Goal: Information Seeking & Learning: Learn about a topic

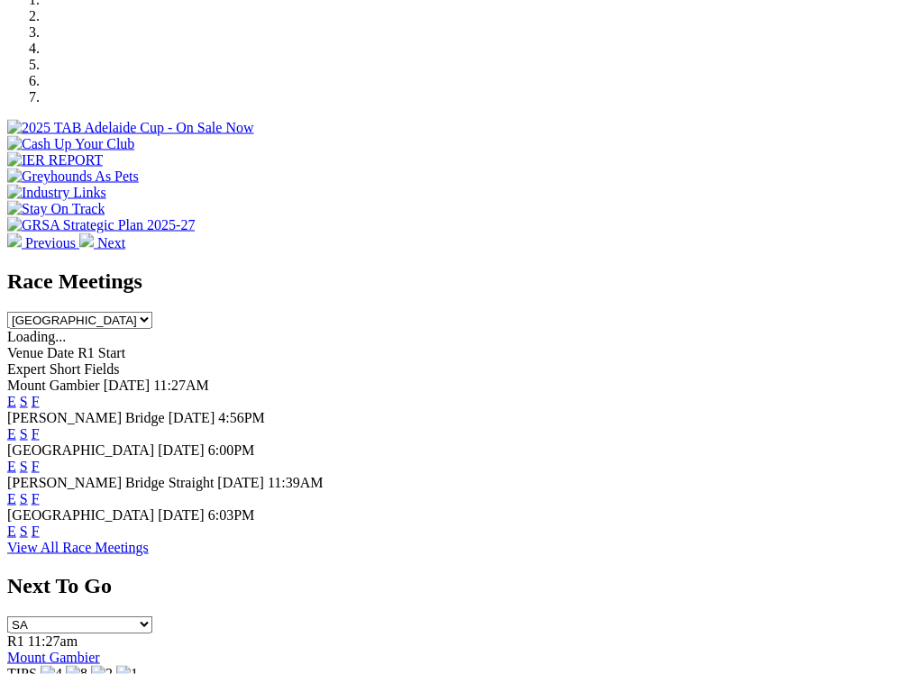
scroll to position [578, 0]
click at [40, 426] on link "F" at bounding box center [36, 433] width 8 height 15
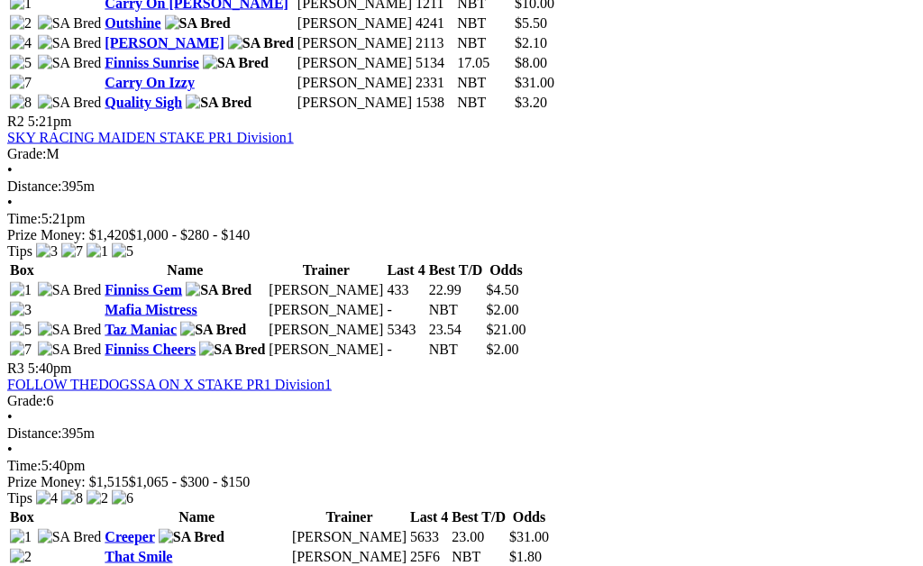
scroll to position [1081, 0]
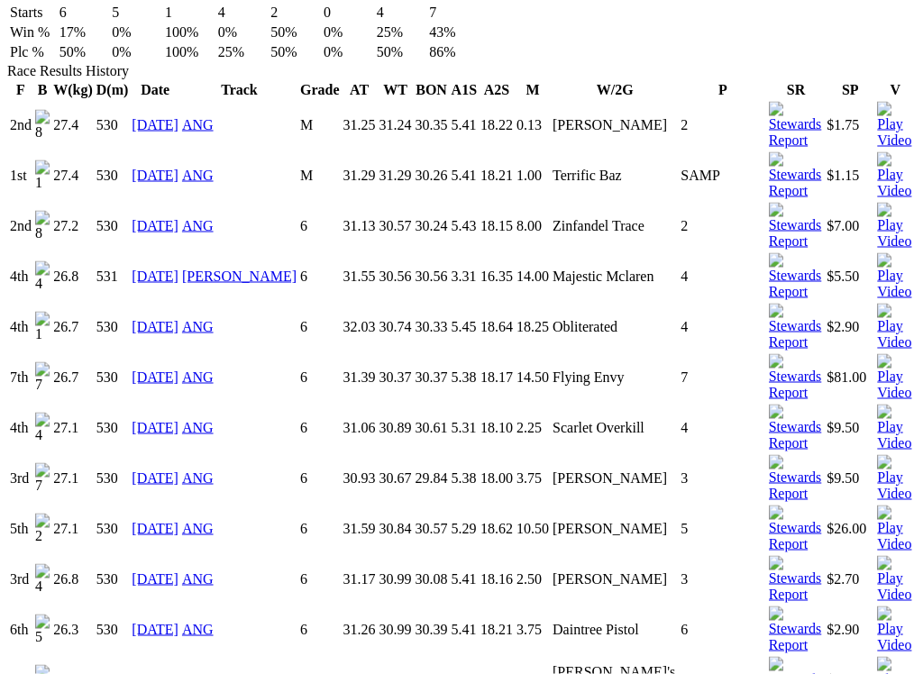
scroll to position [1273, 0]
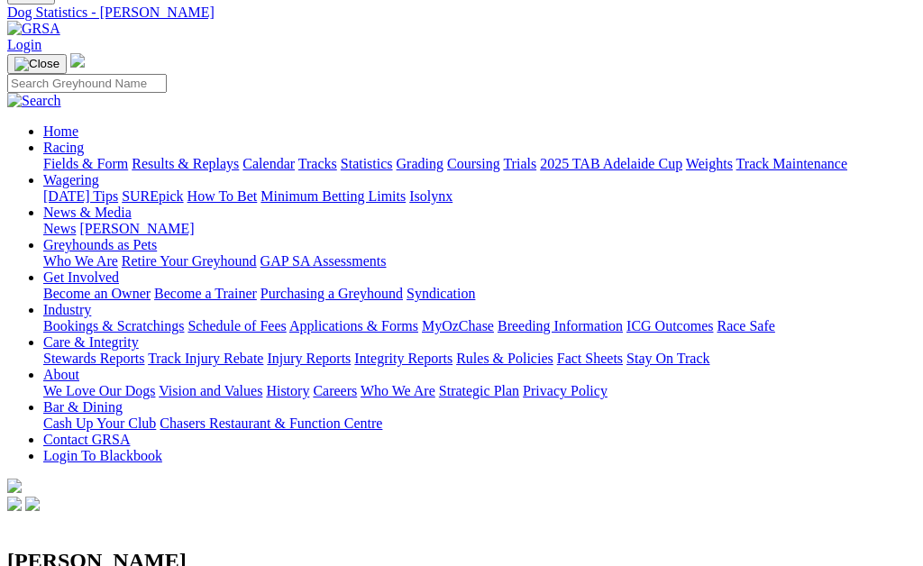
scroll to position [0, 0]
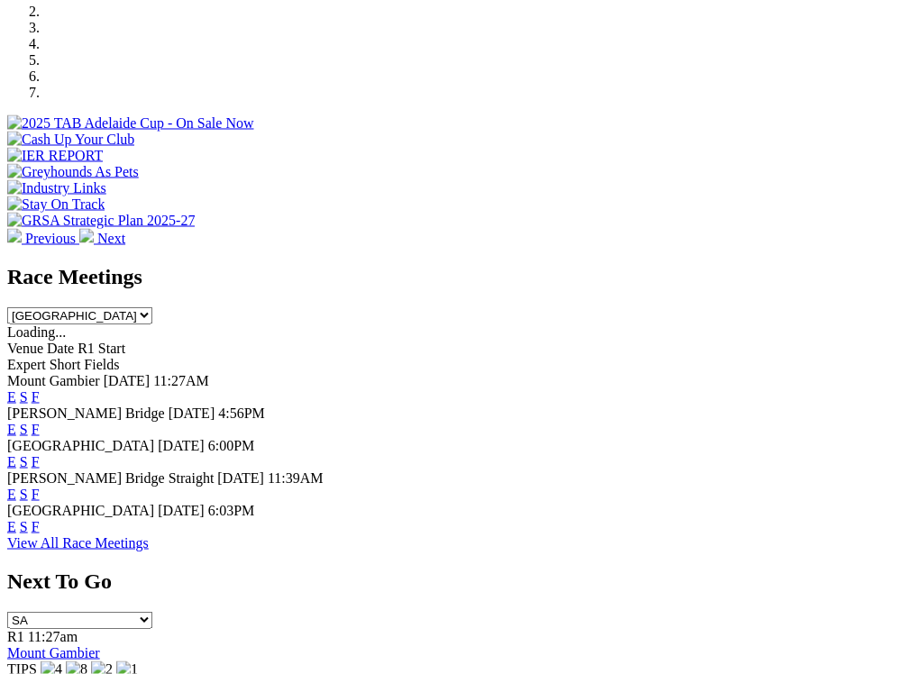
scroll to position [583, 0]
click at [40, 518] on link "F" at bounding box center [36, 525] width 8 height 15
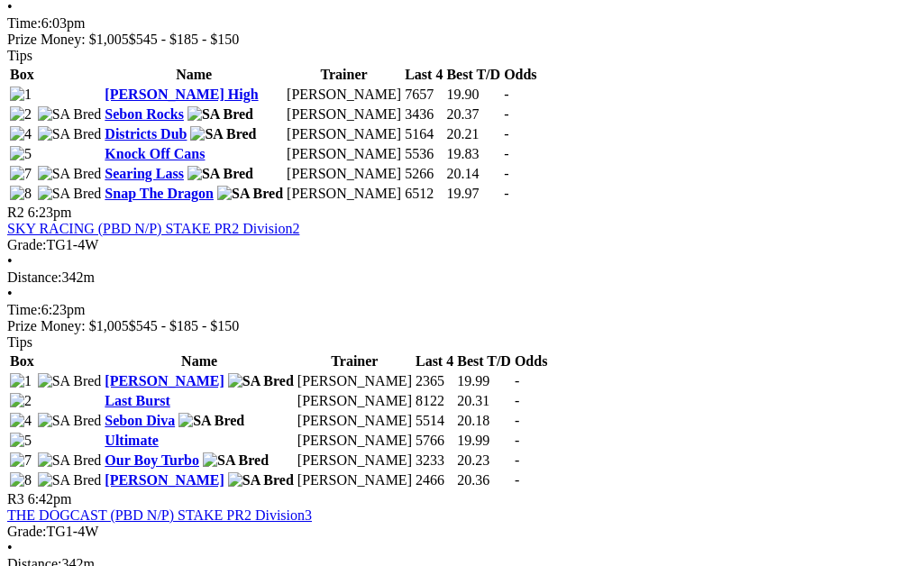
scroll to position [942, 293]
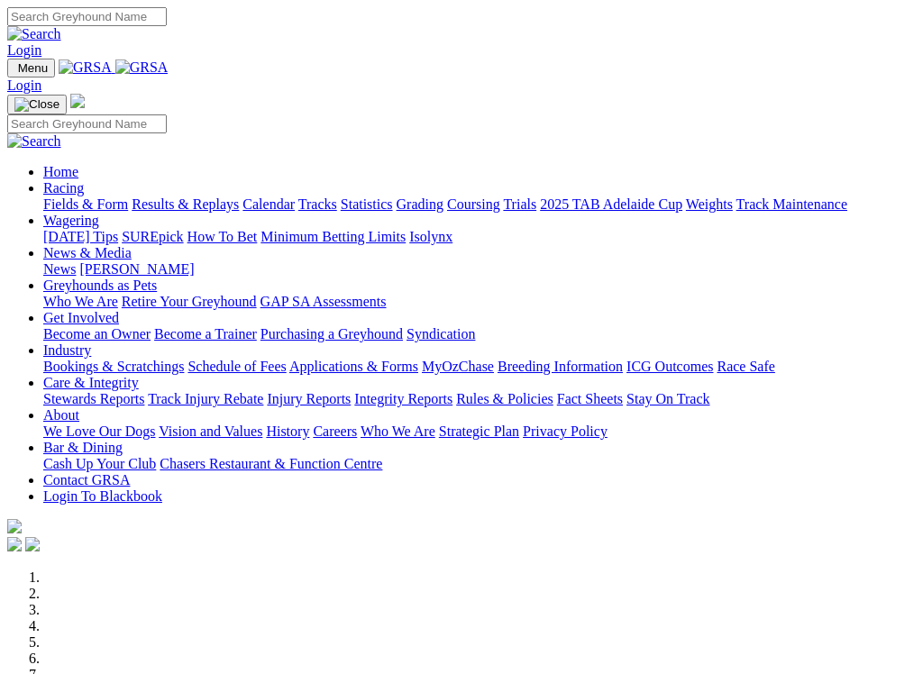
scroll to position [648, 0]
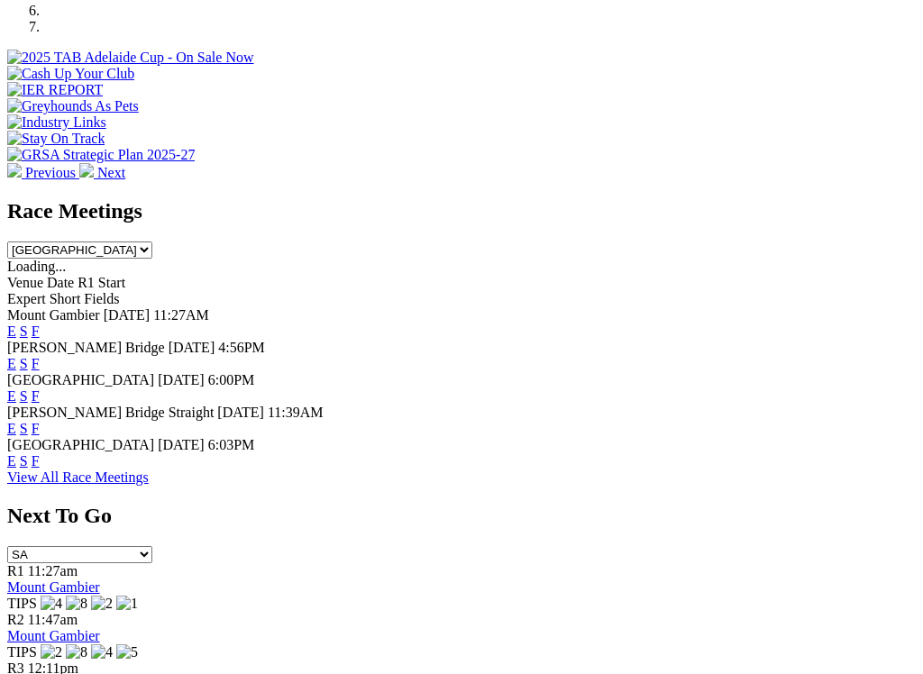
click at [40, 388] on link "F" at bounding box center [36, 395] width 8 height 15
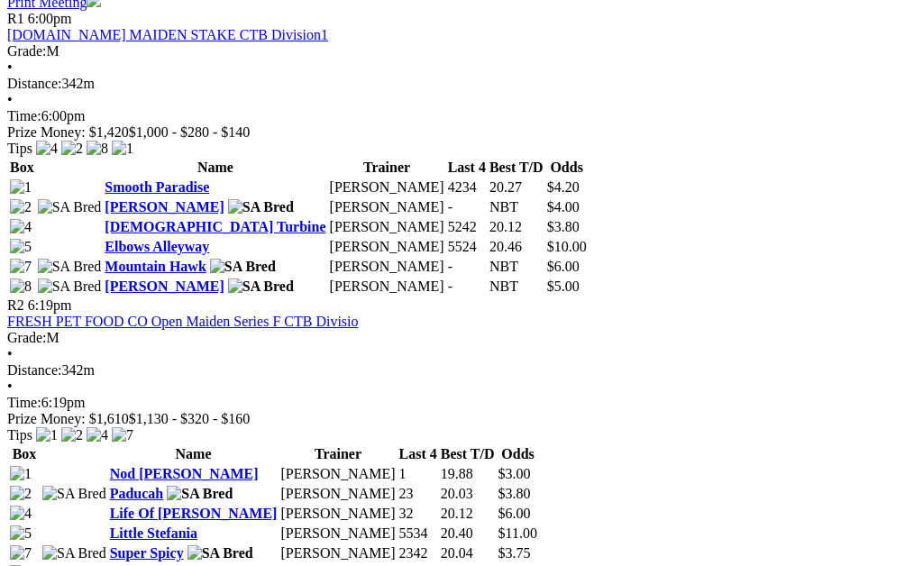
scroll to position [928, 0]
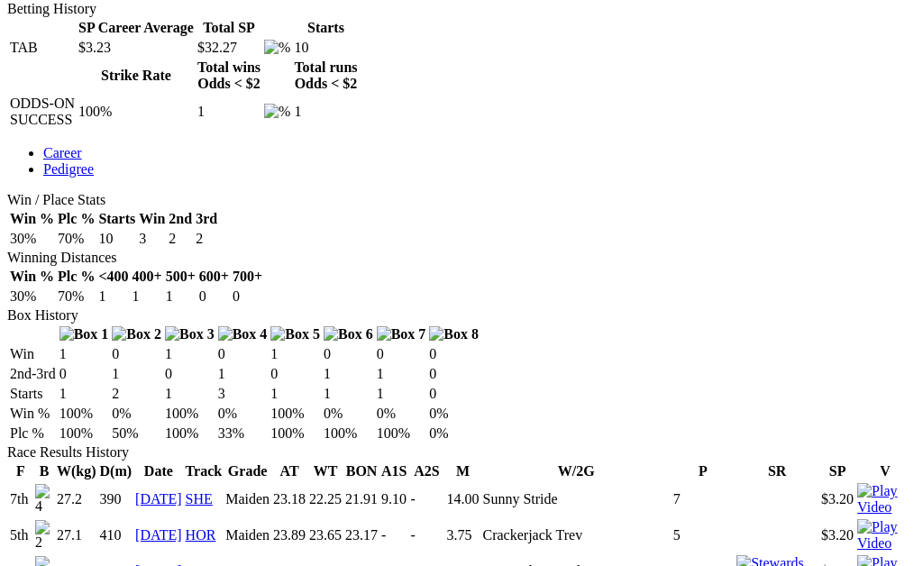
scroll to position [853, 0]
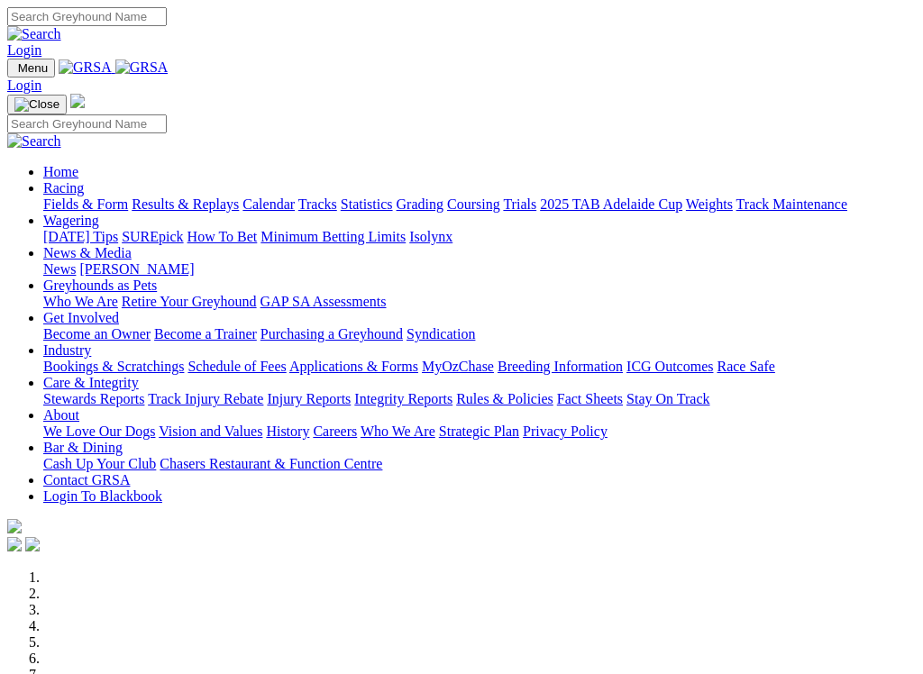
scroll to position [1281, 0]
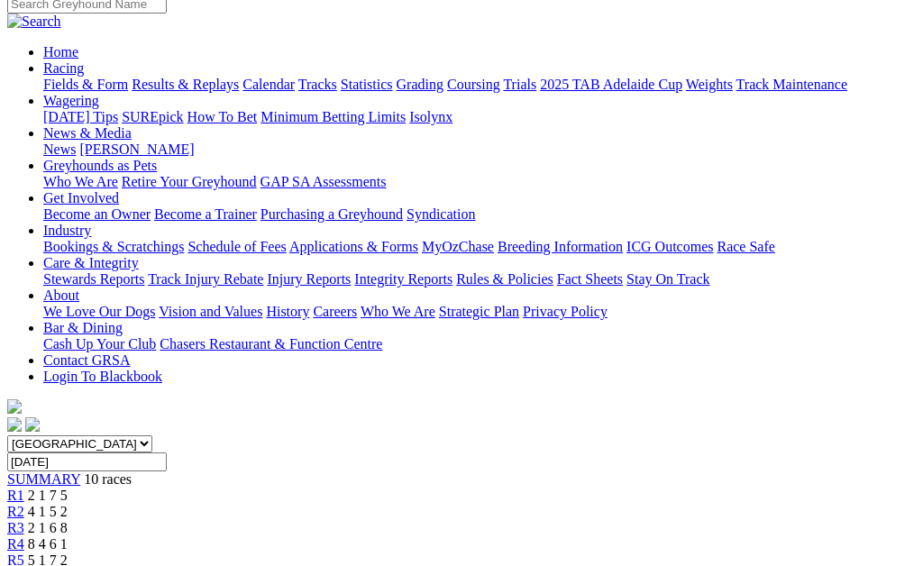
scroll to position [147, 0]
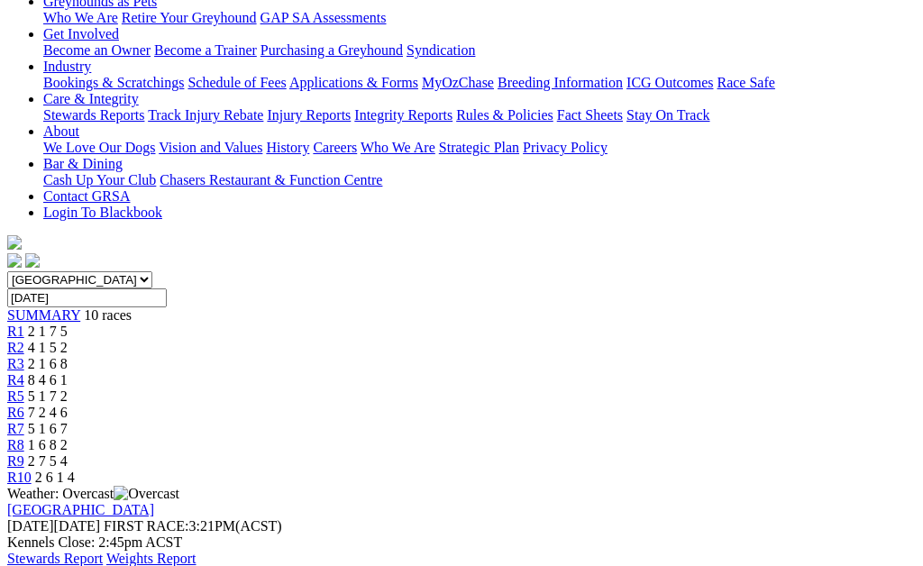
scroll to position [315, 0]
